Goal: Answer question/provide support: Share knowledge or assist other users

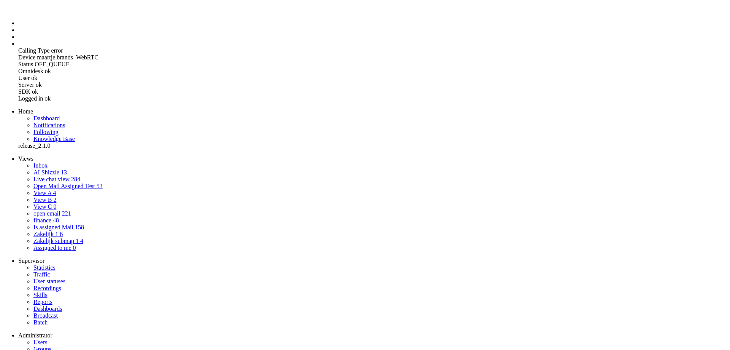
click at [33, 169] on span "AI Shizzle" at bounding box center [46, 172] width 26 height 6
drag, startPoint x: 161, startPoint y: 1865, endPoint x: 294, endPoint y: 1825, distance: 139.0
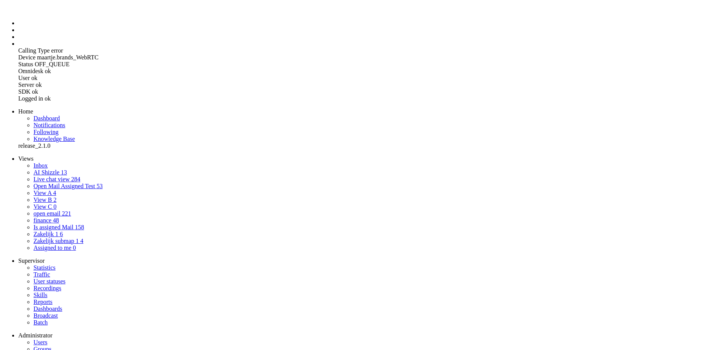
drag, startPoint x: 7, startPoint y: 1831, endPoint x: 116, endPoint y: 1878, distance: 118.2
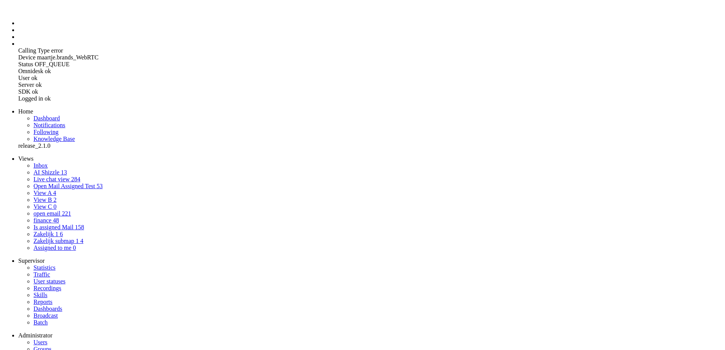
copy body "Beste Dhr. B, Hartelijk dank voor uw bericht en uw interesse in uw energieverbr…"
click at [0, 0] on icon at bounding box center [0, 0] width 0 height 0
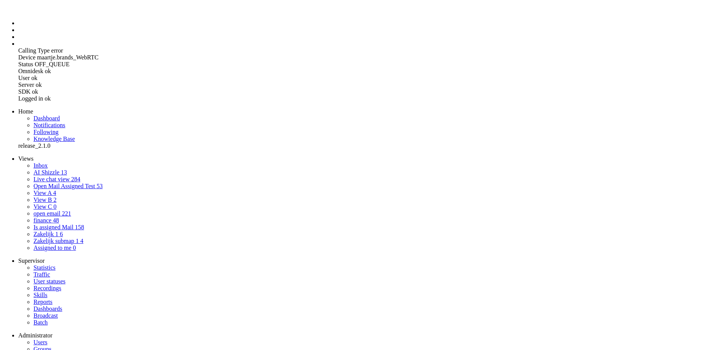
drag, startPoint x: 14, startPoint y: 1831, endPoint x: 92, endPoint y: 1981, distance: 169.0
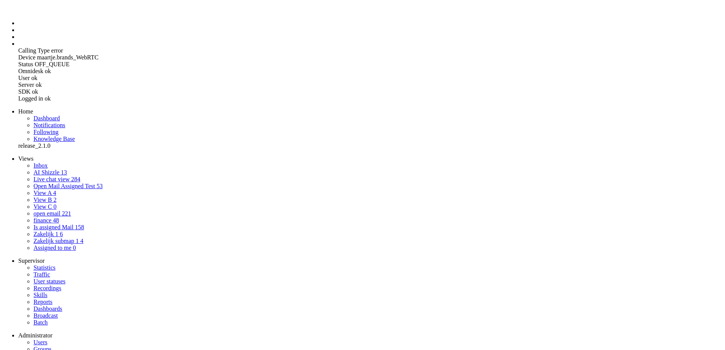
click at [38, 169] on span "AI Shizzle" at bounding box center [46, 172] width 26 height 6
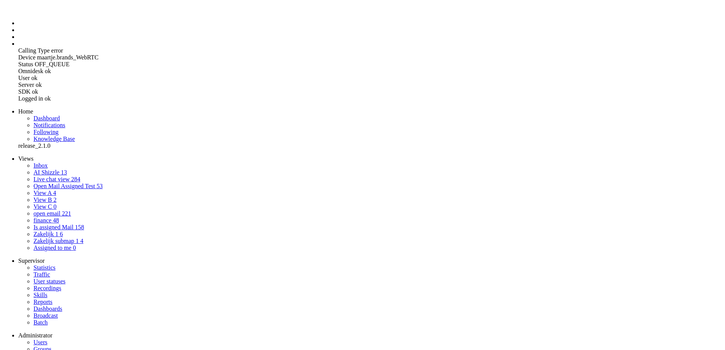
drag, startPoint x: 221, startPoint y: 1849, endPoint x: 319, endPoint y: 1840, distance: 97.8
drag, startPoint x: 10, startPoint y: 1830, endPoint x: 153, endPoint y: 1899, distance: 159.6
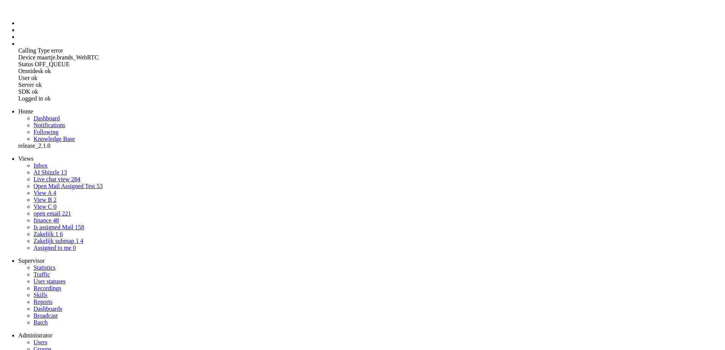
drag, startPoint x: 101, startPoint y: 1887, endPoint x: 346, endPoint y: 1887, distance: 245.4
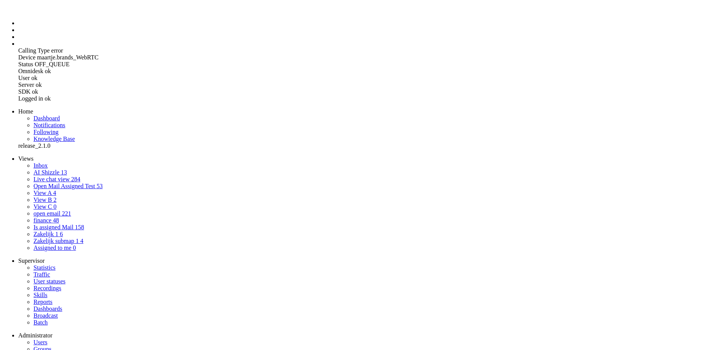
click at [18, 47] on li "Admin menu" at bounding box center [372, 43] width 709 height 7
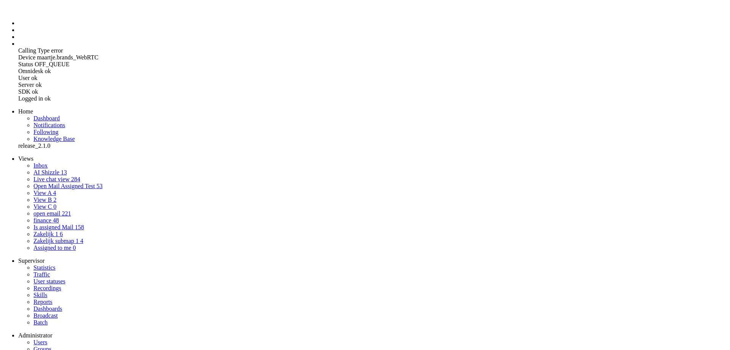
select select "1"
select select "generate"
type input "Maak NL mail selecteer invoer"
type textarea "Je bent een AI-assistent voor klantenservice bij Greenchoice. Je taak is om een…"
type textarea "Je bent een behulpzame en vriendelijke klantenservicemedewerker bij een groene …"
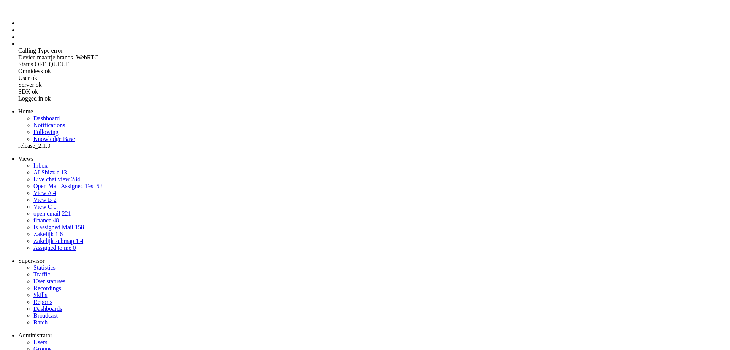
select select "Azure"
drag, startPoint x: 341, startPoint y: 138, endPoint x: 568, endPoint y: 310, distance: 284.6
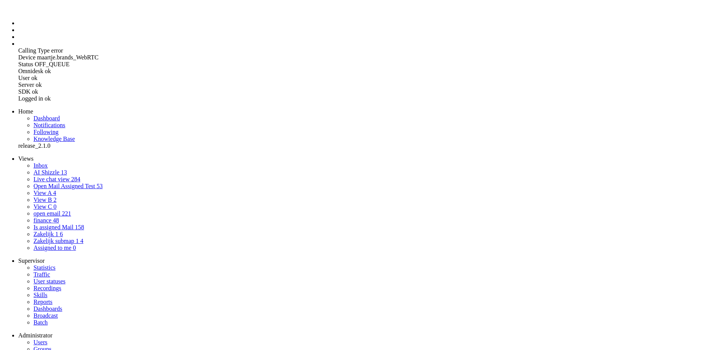
paste textarea "Ik ga ervan uit dat u met deze informatie voldoende bent geholpen. Kijk anders …"
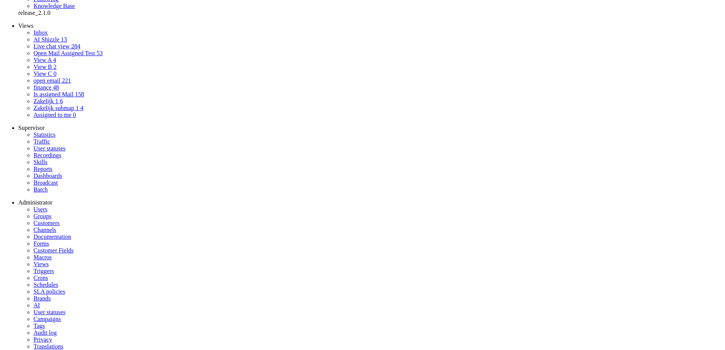
type textarea "Je bent een AI-assistent voor klantenservice bij Greenchoice. Je taak is om een…"
drag, startPoint x: 272, startPoint y: 214, endPoint x: 279, endPoint y: 215, distance: 7.2
type input "7"
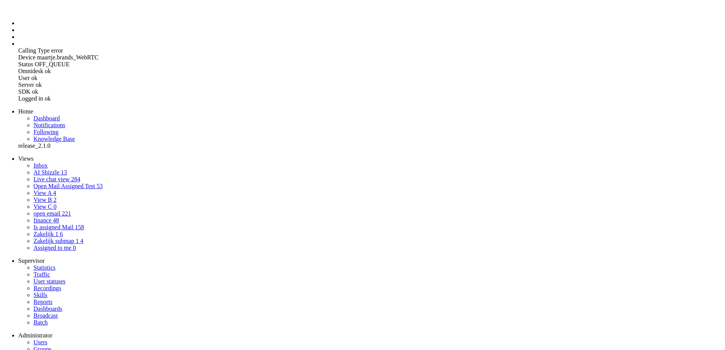
drag, startPoint x: 12, startPoint y: 1875, endPoint x: 142, endPoint y: 1898, distance: 131.8
drag, startPoint x: 108, startPoint y: 1901, endPoint x: -12, endPoint y: 1864, distance: 126.1
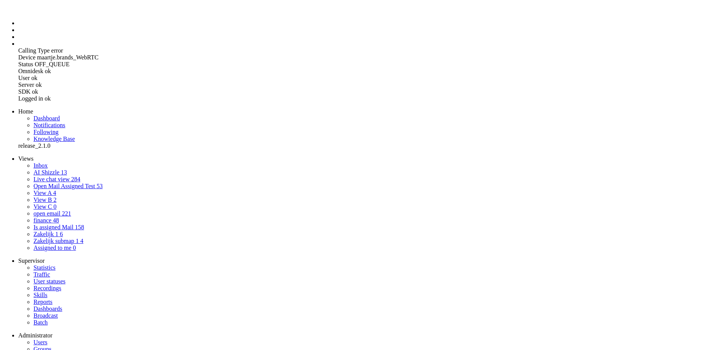
copy body "gefeliciteerd nieuwe woning voor het nieuwe adres 2 aansluitingen, 1 nog niet a…"
drag, startPoint x: 9, startPoint y: 1870, endPoint x: 205, endPoint y: 1942, distance: 209.4
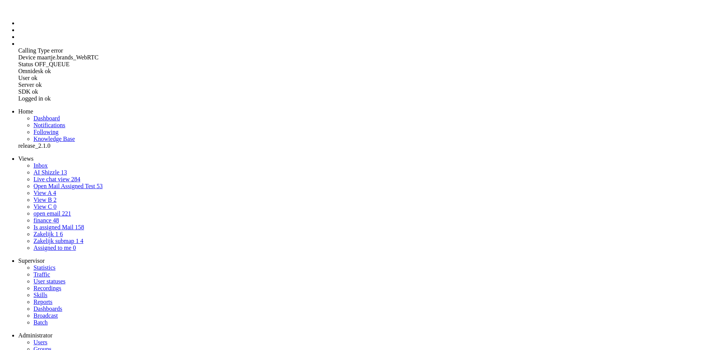
copy body "Beste meneer de B, Allereerst gefeliciteerd met uw nieuwe woning! Hartelijk dan…"
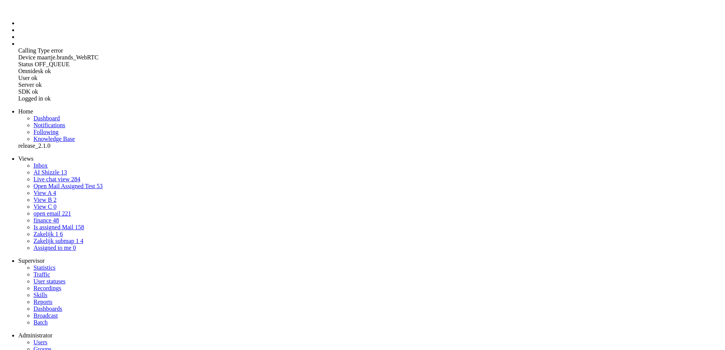
drag, startPoint x: 10, startPoint y: 1893, endPoint x: 455, endPoint y: 1897, distance: 444.7
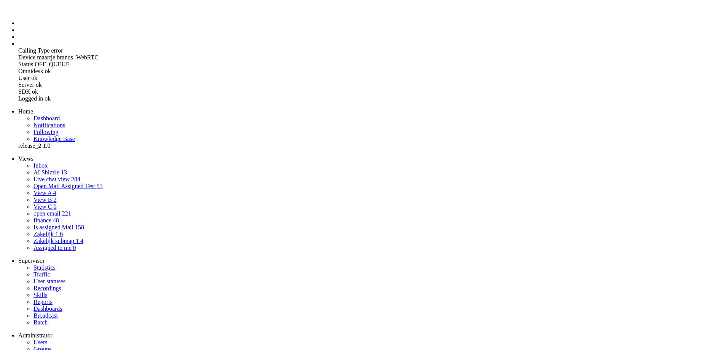
drag, startPoint x: 247, startPoint y: 1964, endPoint x: 445, endPoint y: 1977, distance: 197.9
drag, startPoint x: 174, startPoint y: 1905, endPoint x: -13, endPoint y: 1870, distance: 190.9
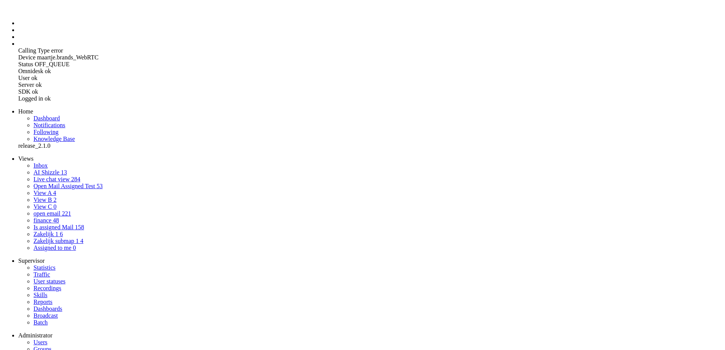
copy body "bednakr dat u al zo lang klant bent vanwege aangepast verbruik wilr u tariefpro…"
drag, startPoint x: 8, startPoint y: 1916, endPoint x: 141, endPoint y: 1959, distance: 139.9
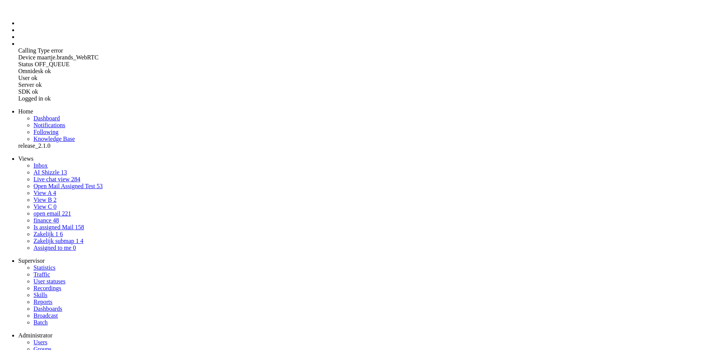
copy body "Hartelijk dank voor uw bericht betreffende uw klantnummer 3083192 uit Noordwijk…"
drag, startPoint x: 399, startPoint y: 45, endPoint x: 215, endPoint y: 7, distance: 188.4
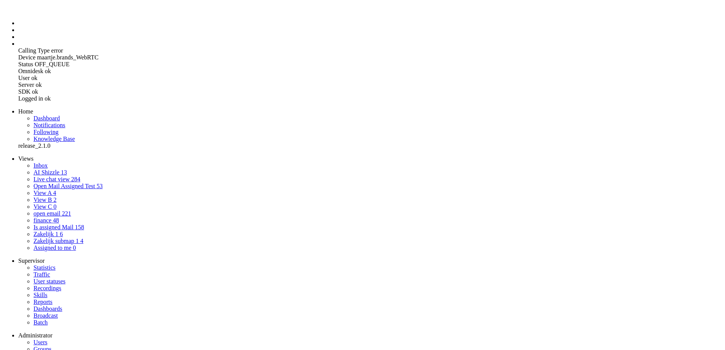
drag, startPoint x: 156, startPoint y: 1913, endPoint x: -83, endPoint y: 1905, distance: 239.4
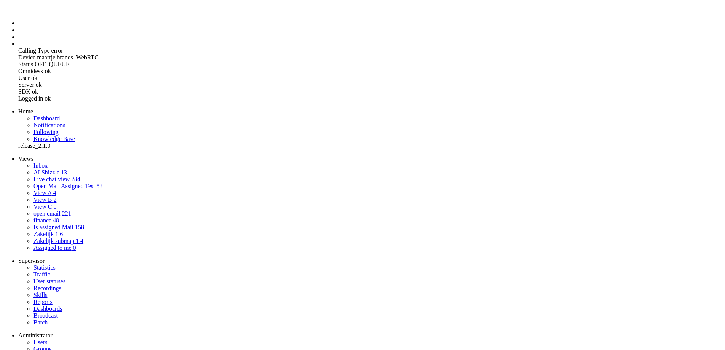
drag, startPoint x: 7, startPoint y: 1921, endPoint x: 326, endPoint y: 2017, distance: 333.8
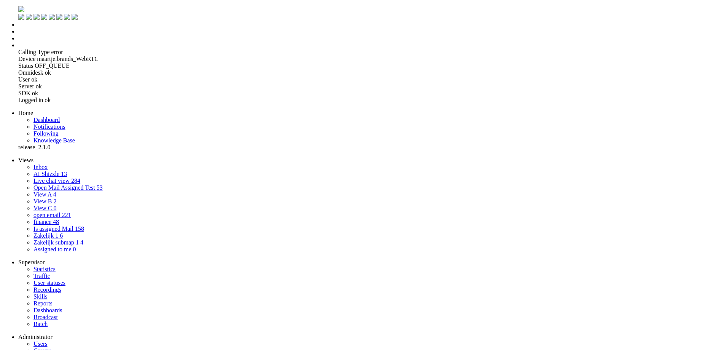
copy body "Beste mevrouw M, Hartelijk dank voor uw bericht en het toesturen van de benodig…"
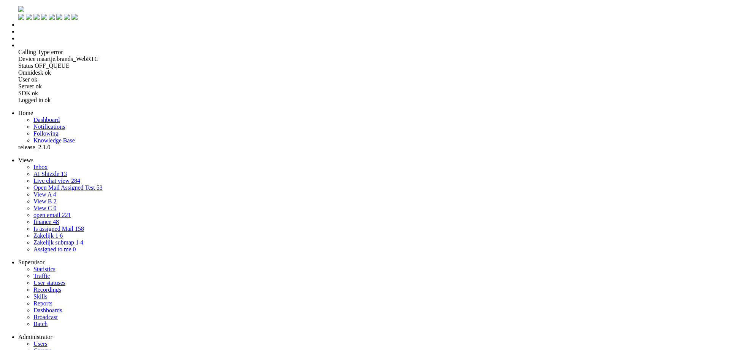
drag, startPoint x: 39, startPoint y: 1885, endPoint x: 1, endPoint y: 1875, distance: 39.6
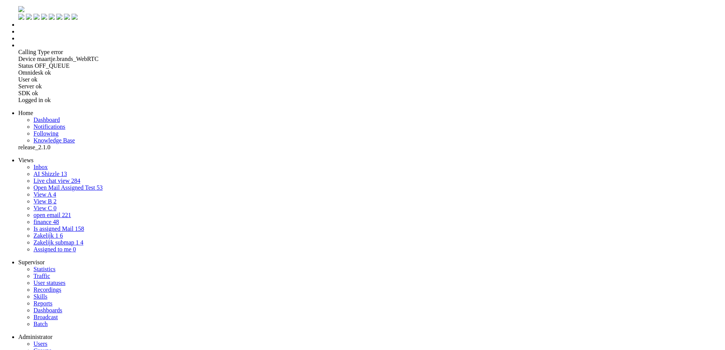
drag, startPoint x: 10, startPoint y: 1875, endPoint x: 195, endPoint y: 1887, distance: 185.3
copy body "goed dat u ontact opneemt over uw factuur can [DATE] bedrag"
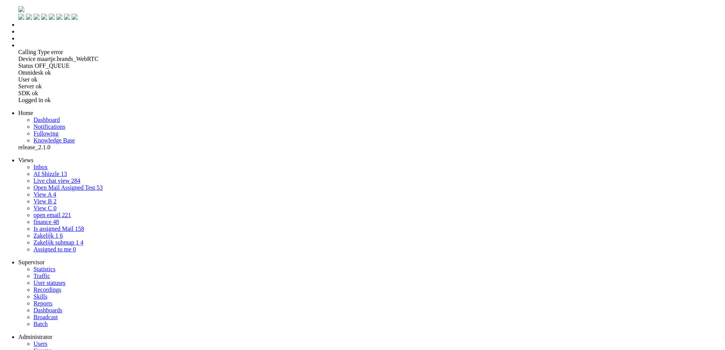
drag, startPoint x: 8, startPoint y: 1901, endPoint x: 71, endPoint y: 1956, distance: 83.8
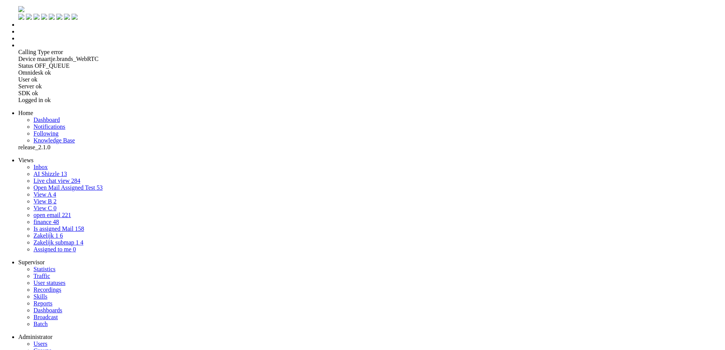
drag, startPoint x: 9, startPoint y: 1876, endPoint x: 426, endPoint y: 1890, distance: 417.2
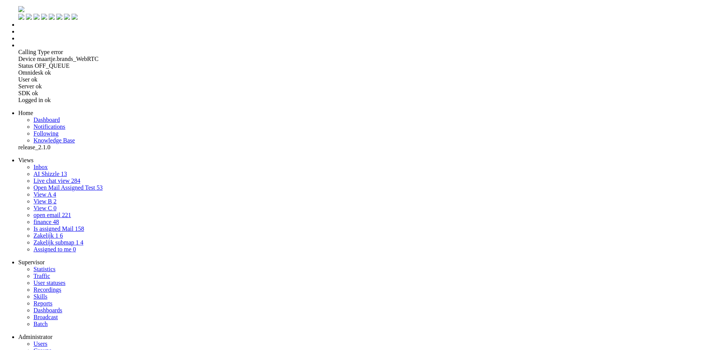
copy body "Goed dat u contact opneemt over uw factuur van 7 februari. Het termijnbedrag vo…"
drag, startPoint x: 426, startPoint y: 1886, endPoint x: 168, endPoint y: 1894, distance: 258.8
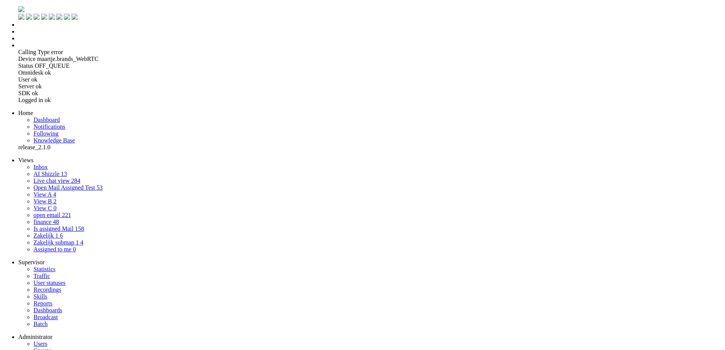
drag, startPoint x: 11, startPoint y: 1876, endPoint x: 121, endPoint y: 1984, distance: 154.1
copy body "Subject: Correction to Your February Invoice Dear Ms. G, I hope this message fi…"
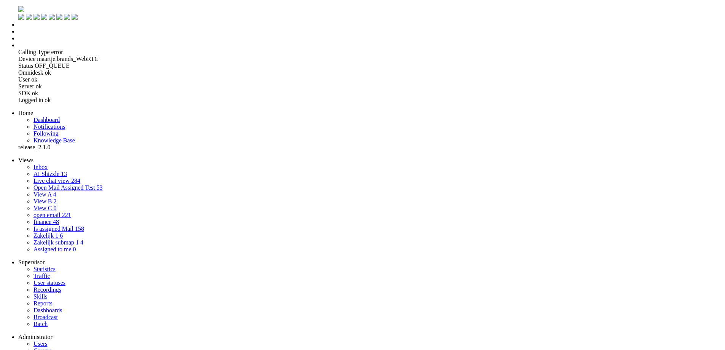
drag, startPoint x: 9, startPoint y: 1905, endPoint x: 87, endPoint y: 2009, distance: 129.9
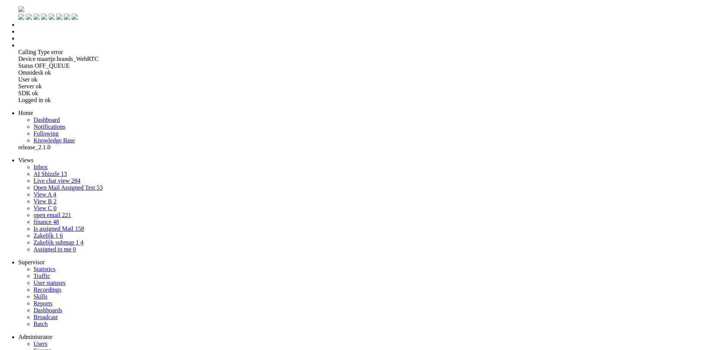
drag, startPoint x: 8, startPoint y: 1880, endPoint x: 395, endPoint y: 1905, distance: 387.7
copy p "bedankt help u graag. we zijn nog steeds leveriancier, nieuwe levernaicer beves…"
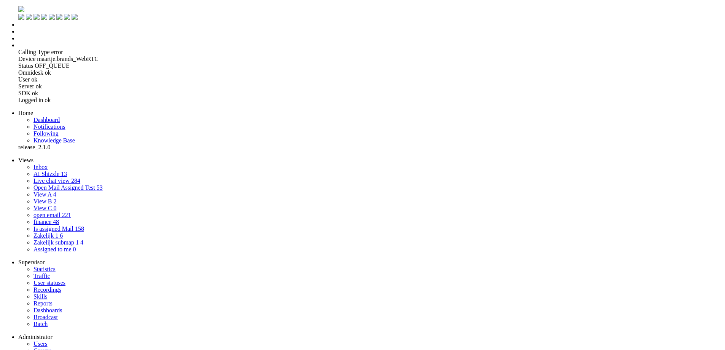
drag, startPoint x: 418, startPoint y: 60, endPoint x: 238, endPoint y: 22, distance: 184.3
drag, startPoint x: 69, startPoint y: 1981, endPoint x: -6, endPoint y: 1861, distance: 141.9
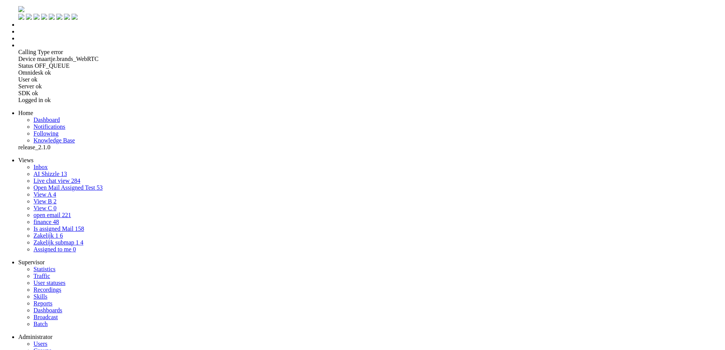
drag, startPoint x: 10, startPoint y: 1874, endPoint x: 143, endPoint y: 2049, distance: 220.2
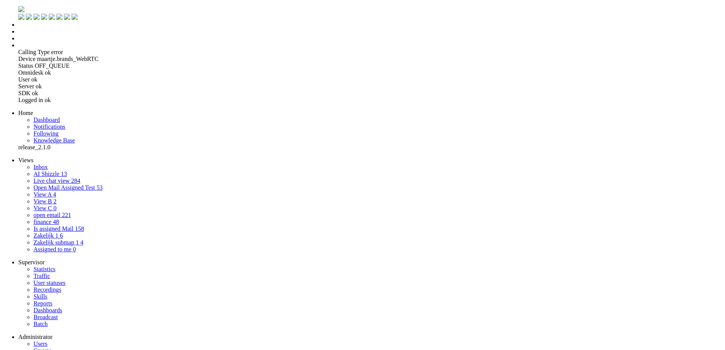
drag, startPoint x: 10, startPoint y: 1875, endPoint x: 350, endPoint y: 1886, distance: 340.6
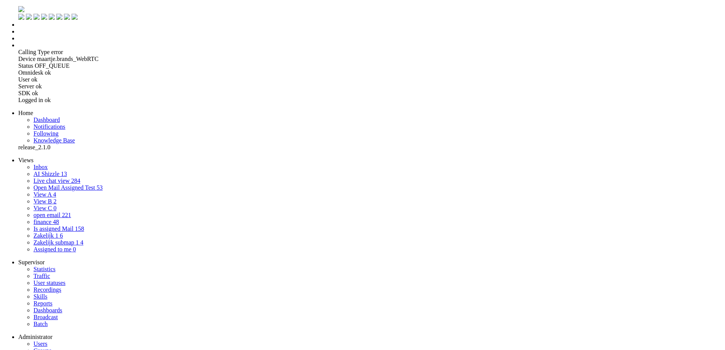
drag, startPoint x: 87, startPoint y: 1979, endPoint x: 80, endPoint y: 1972, distance: 10.0
drag, startPoint x: 68, startPoint y: 1963, endPoint x: 1, endPoint y: 1835, distance: 144.8
drag, startPoint x: 709, startPoint y: 150, endPoint x: 302, endPoint y: 38, distance: 421.4
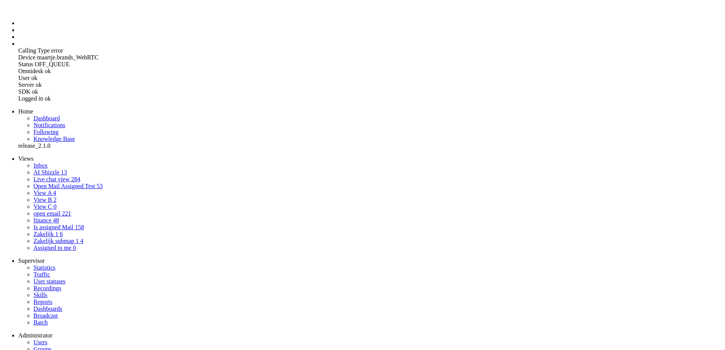
drag, startPoint x: 97, startPoint y: 1793, endPoint x: 118, endPoint y: 1792, distance: 21.7
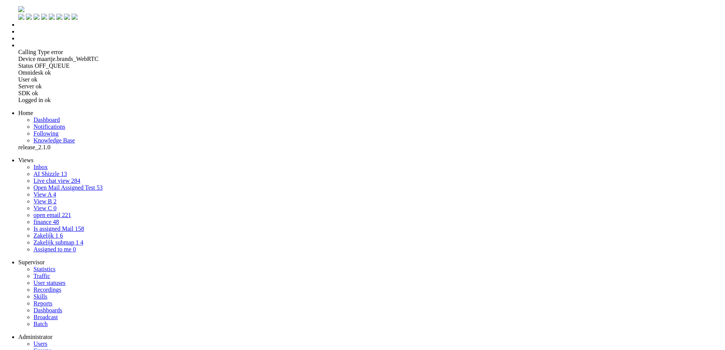
drag, startPoint x: 56, startPoint y: 1847, endPoint x: 183, endPoint y: 1825, distance: 128.8
drag, startPoint x: 10, startPoint y: 1793, endPoint x: 91, endPoint y: 1834, distance: 90.3
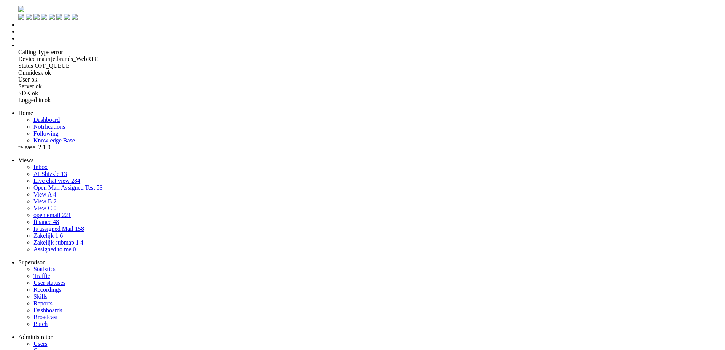
copy body "bedankt voor de mail, ik help u graag greenchoice is nog steeds leveriancier, n…"
drag, startPoint x: 65, startPoint y: 1826, endPoint x: 7, endPoint y: 1785, distance: 71.8
copy body "bedankt voor de mail, ik help u graag greenchoice is nog steeds leveriancier, n…"
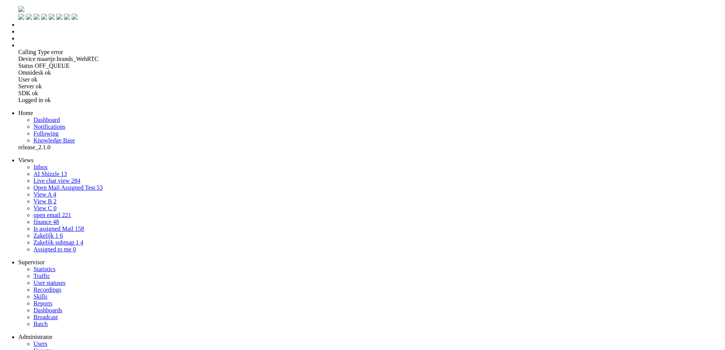
drag, startPoint x: 127, startPoint y: 1900, endPoint x: -11, endPoint y: 1787, distance: 178.1
copy body "Subject: Clarification on Final Bill and Monthly Payment Dear [PERSON_NAME], Th…"
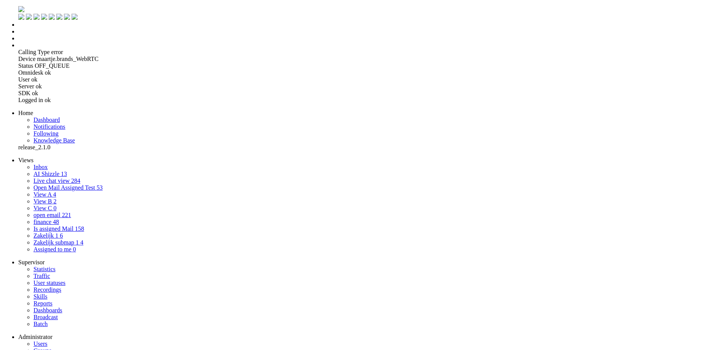
click at [41, 170] on span "AI Shizzle" at bounding box center [46, 173] width 26 height 6
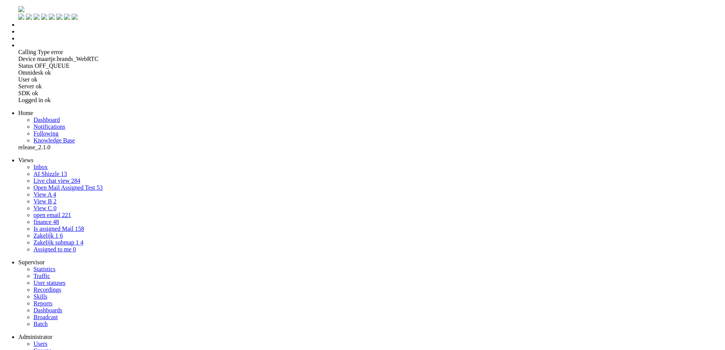
drag, startPoint x: 160, startPoint y: 1839, endPoint x: -56, endPoint y: 1832, distance: 215.8
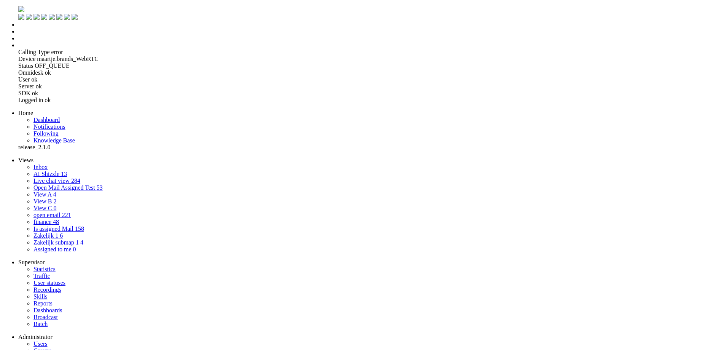
drag, startPoint x: 35, startPoint y: 1848, endPoint x: 5, endPoint y: 1837, distance: 32.4
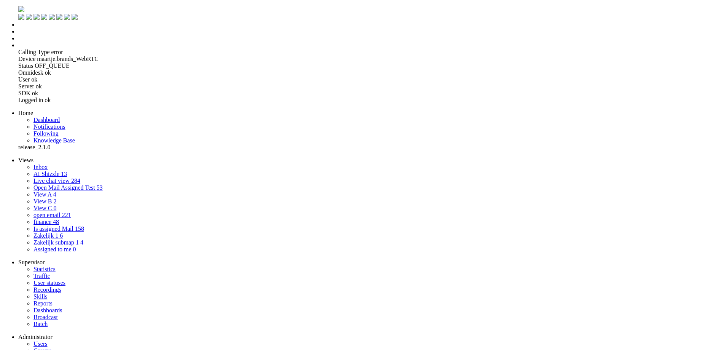
drag, startPoint x: 9, startPoint y: 1838, endPoint x: 65, endPoint y: 1860, distance: 60.5
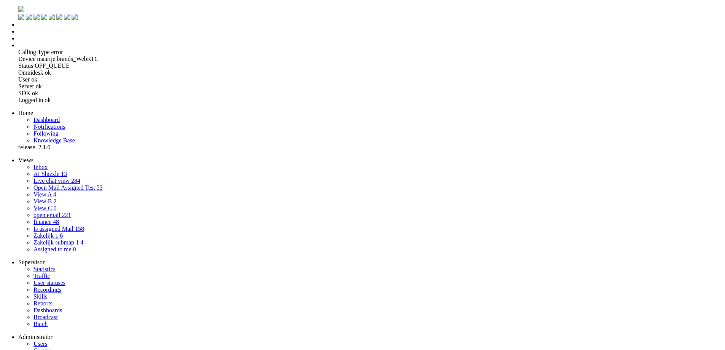
copy body "bedankt voor e mail, u heeft vragen over verbruik, ik snap de zorgen en wil het…"
drag, startPoint x: 14, startPoint y: 1872, endPoint x: 216, endPoint y: 2004, distance: 241.6
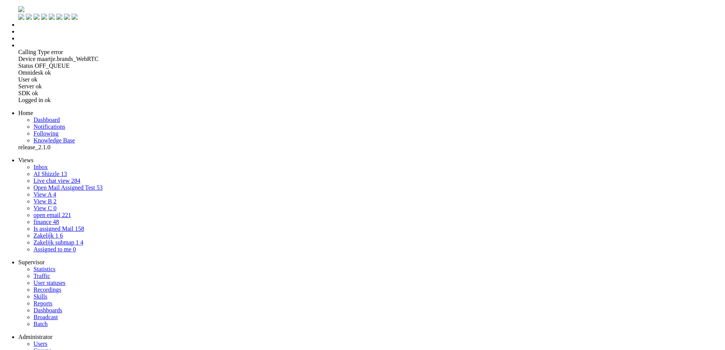
scroll to position [0, 0]
drag, startPoint x: 10, startPoint y: 1845, endPoint x: 89, endPoint y: 1951, distance: 131.9
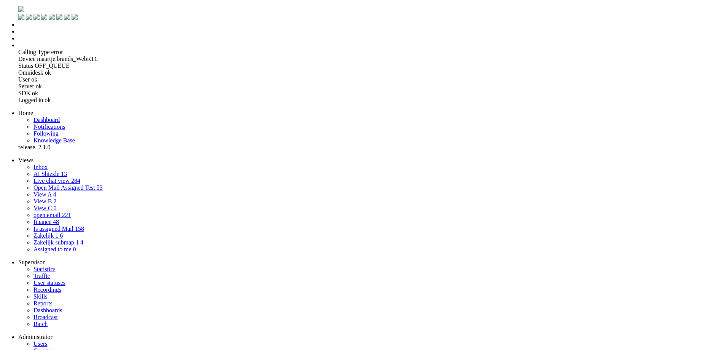
drag, startPoint x: 111, startPoint y: 1930, endPoint x: 4, endPoint y: 1832, distance: 144.8
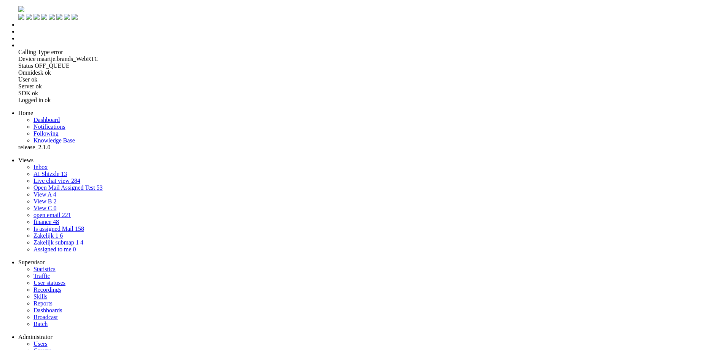
copy body "Subject: Assistance Needed: Abnormally High Electricity Usage in Tiny Apartment…"
